Goal: Information Seeking & Learning: Learn about a topic

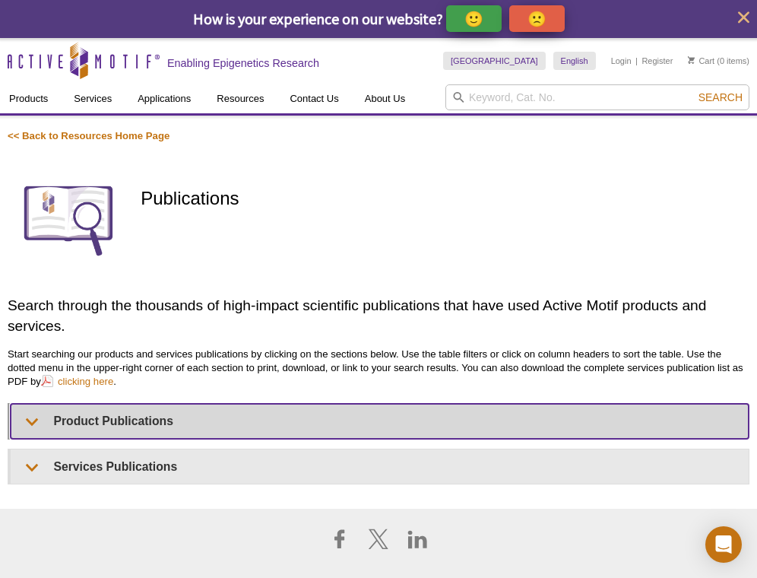
click at [206, 431] on summary "Product Publications" at bounding box center [380, 421] width 738 height 34
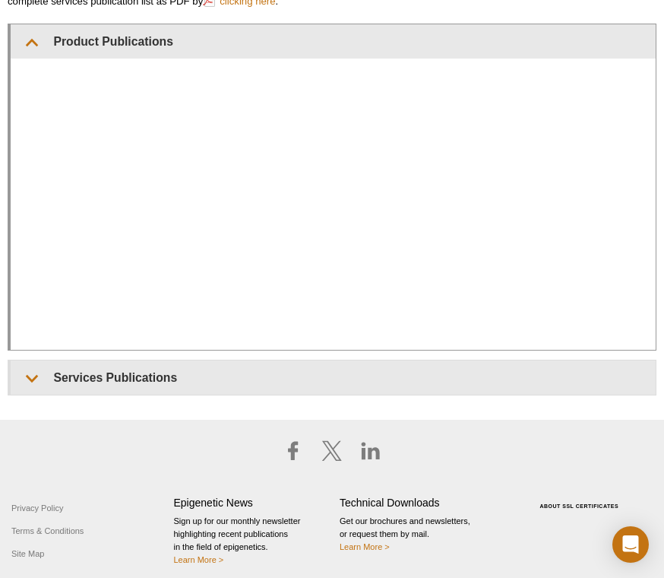
scroll to position [353, 0]
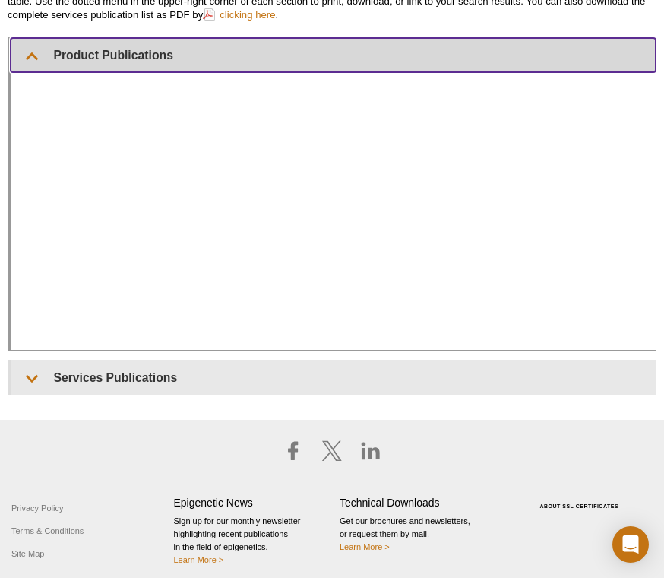
click at [238, 56] on summary "Product Publications" at bounding box center [333, 55] width 645 height 34
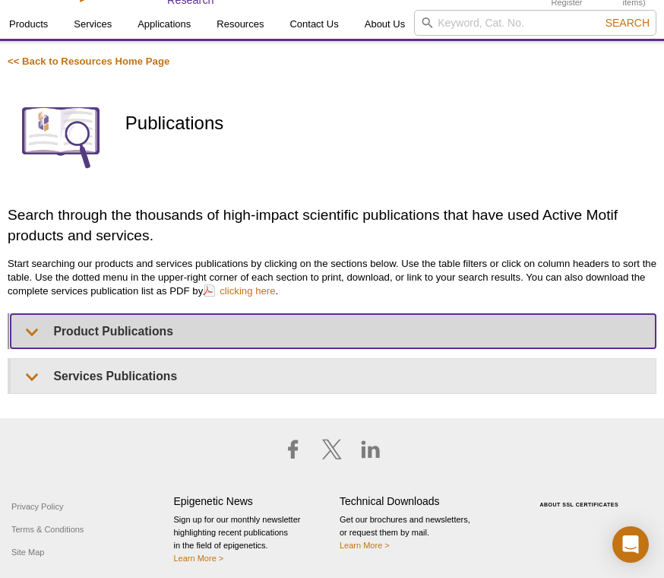
scroll to position [75, 0]
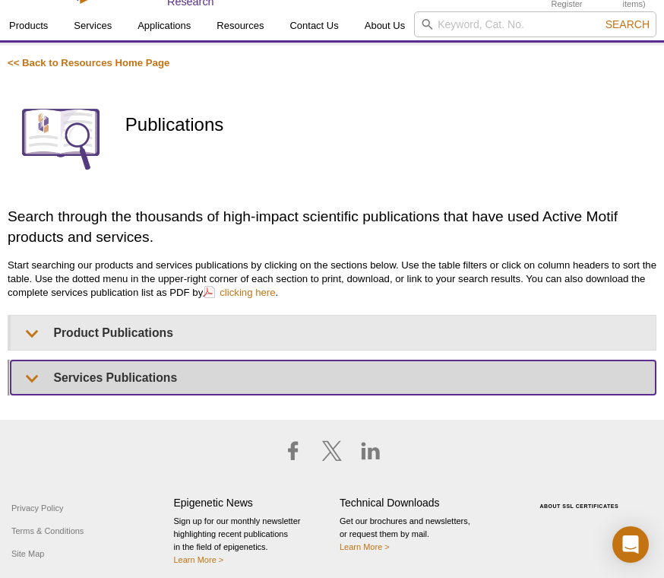
click at [147, 389] on summary "Services Publications" at bounding box center [333, 377] width 645 height 34
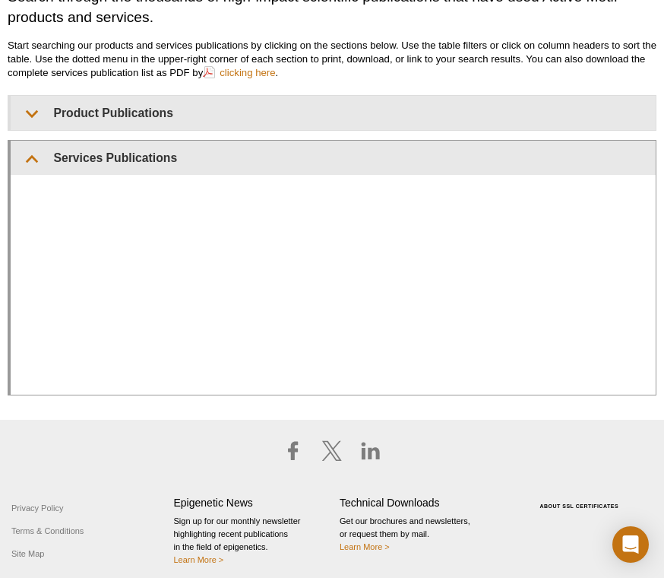
scroll to position [357, 0]
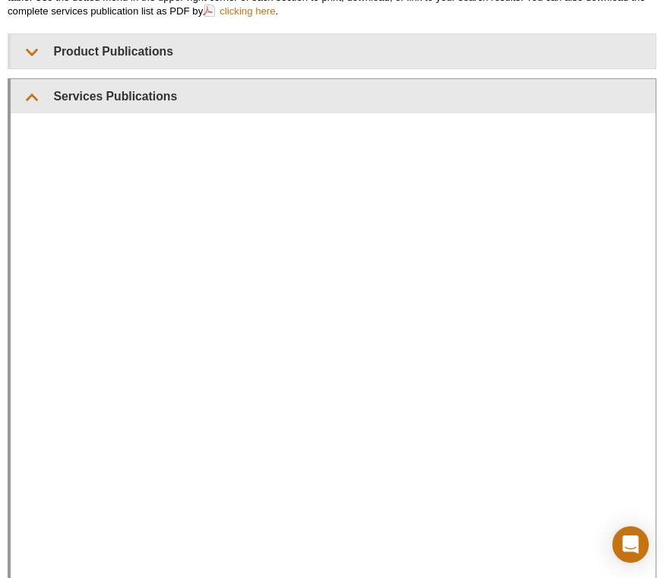
click at [413, 118] on div at bounding box center [333, 452] width 645 height 678
click at [413, 122] on div at bounding box center [333, 452] width 645 height 678
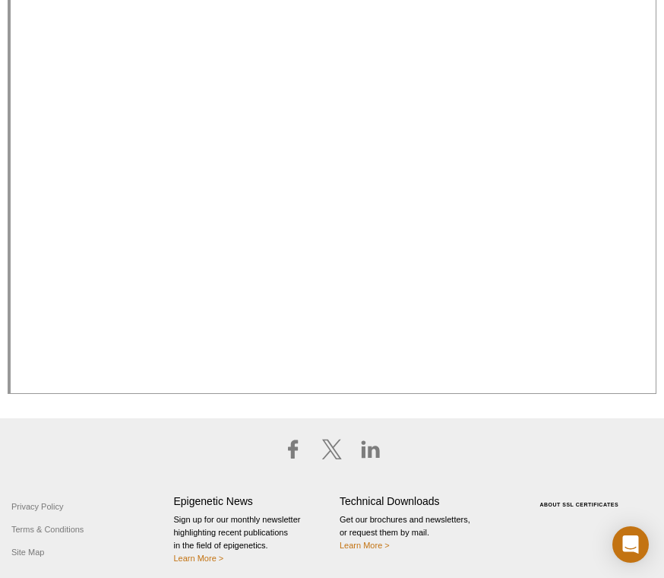
scroll to position [487, 0]
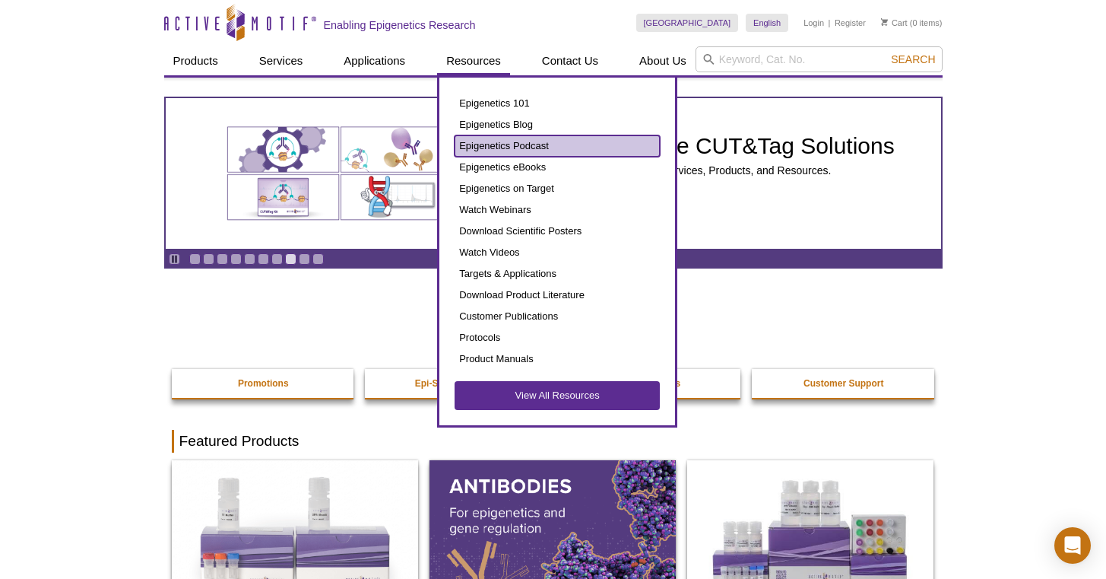
click at [515, 144] on link "Epigenetics Podcast" at bounding box center [557, 145] width 205 height 21
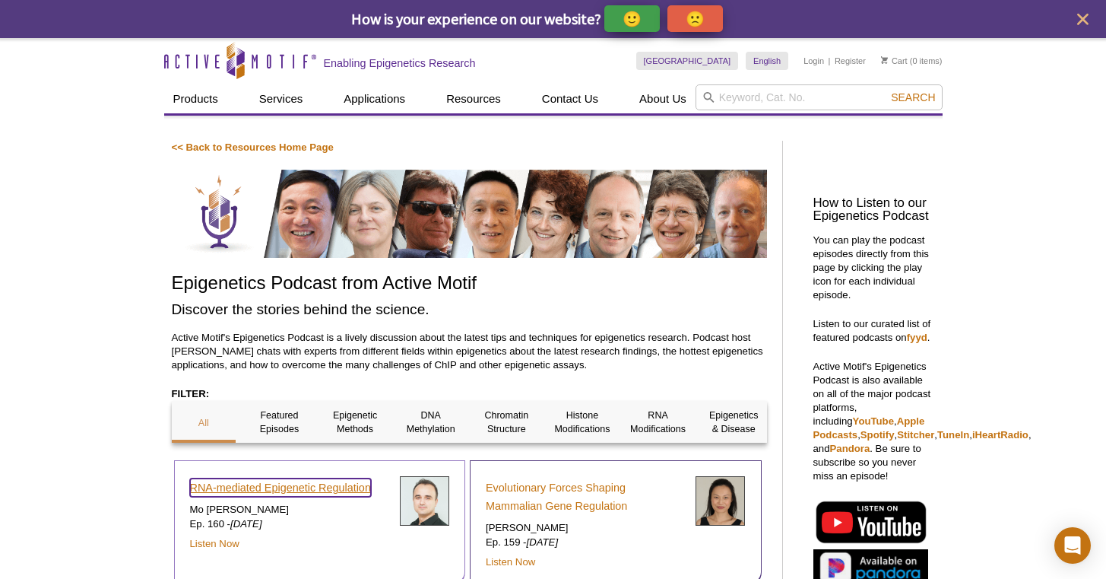
click at [291, 480] on link "RNA-mediated Epigenetic Regulation" at bounding box center [280, 487] width 181 height 18
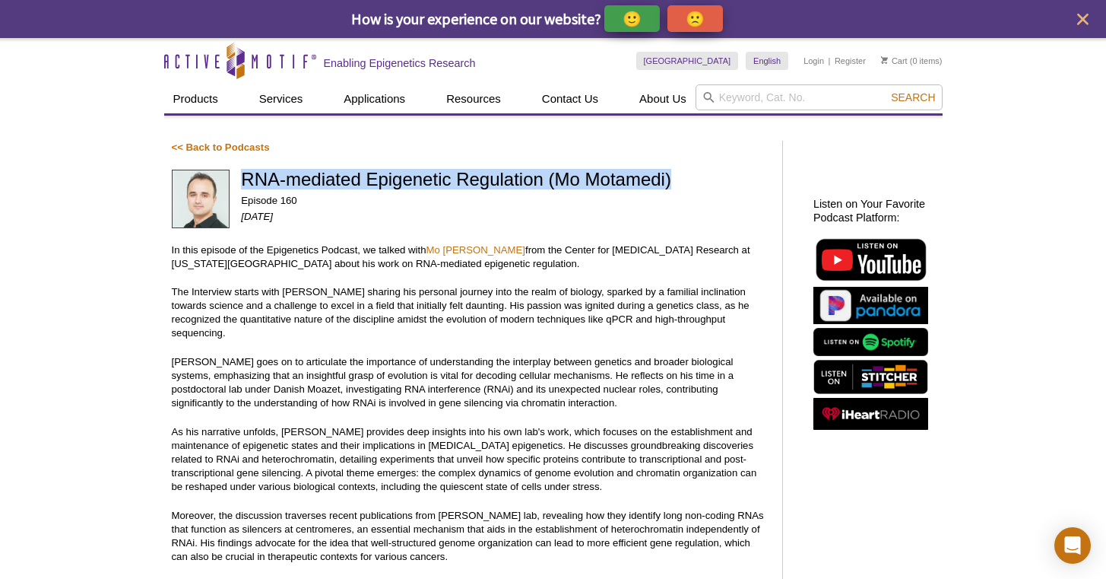
drag, startPoint x: 243, startPoint y: 175, endPoint x: 671, endPoint y: 179, distance: 428.8
click at [671, 179] on h1 "RNA-mediated Epigenetic Regulation (Mo Motamedi)" at bounding box center [504, 181] width 526 height 22
copy h1 "RNA-mediated Epigenetic Regulation (Mo Motamedi)"
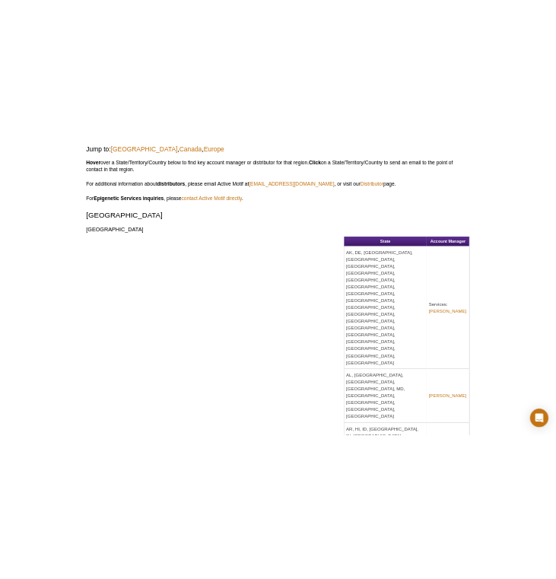
scroll to position [830, 0]
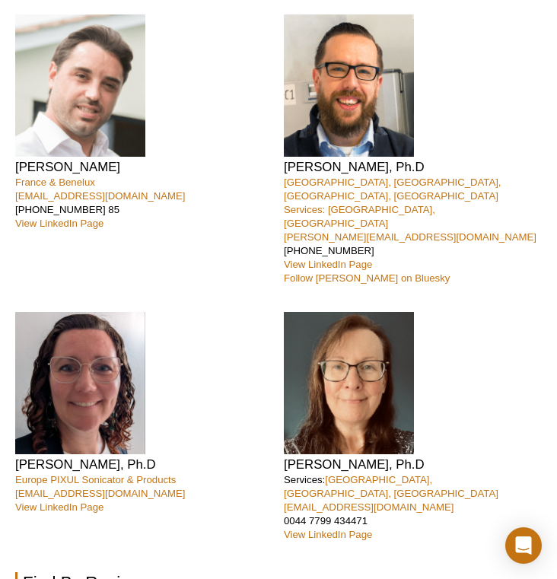
select select "[GEOGRAPHIC_DATA]"
